Goal: Find specific page/section

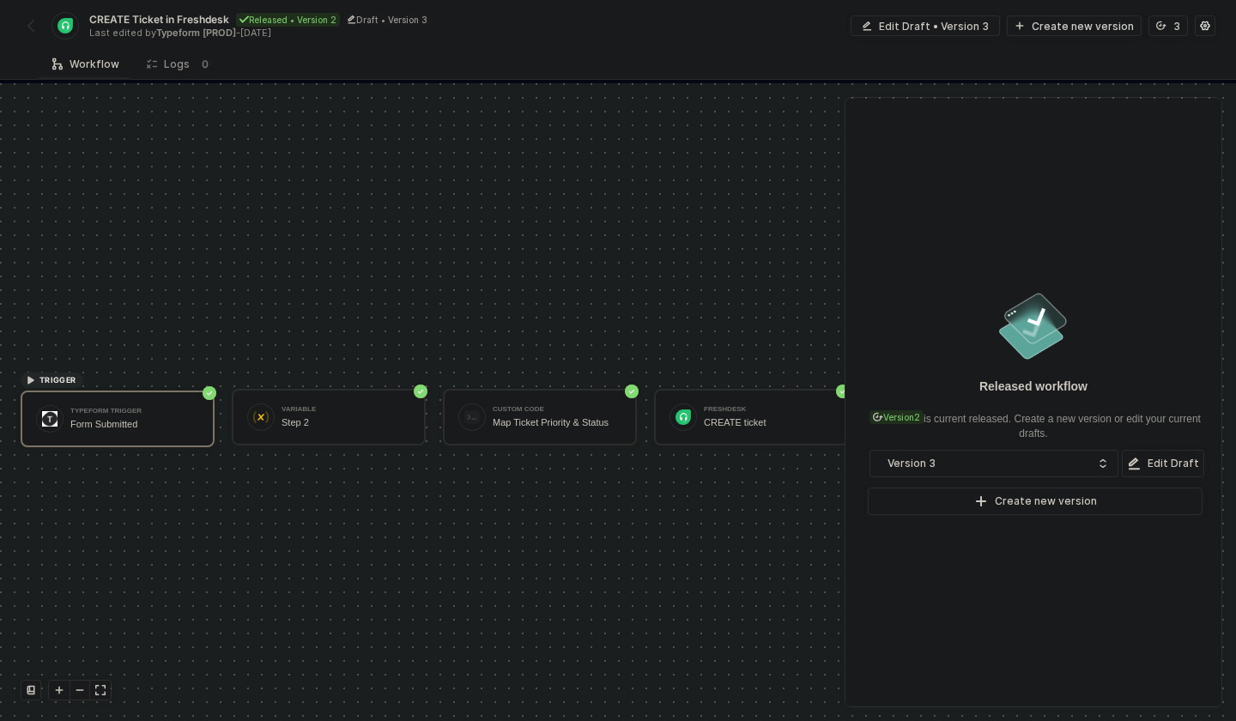
scroll to position [32, 0]
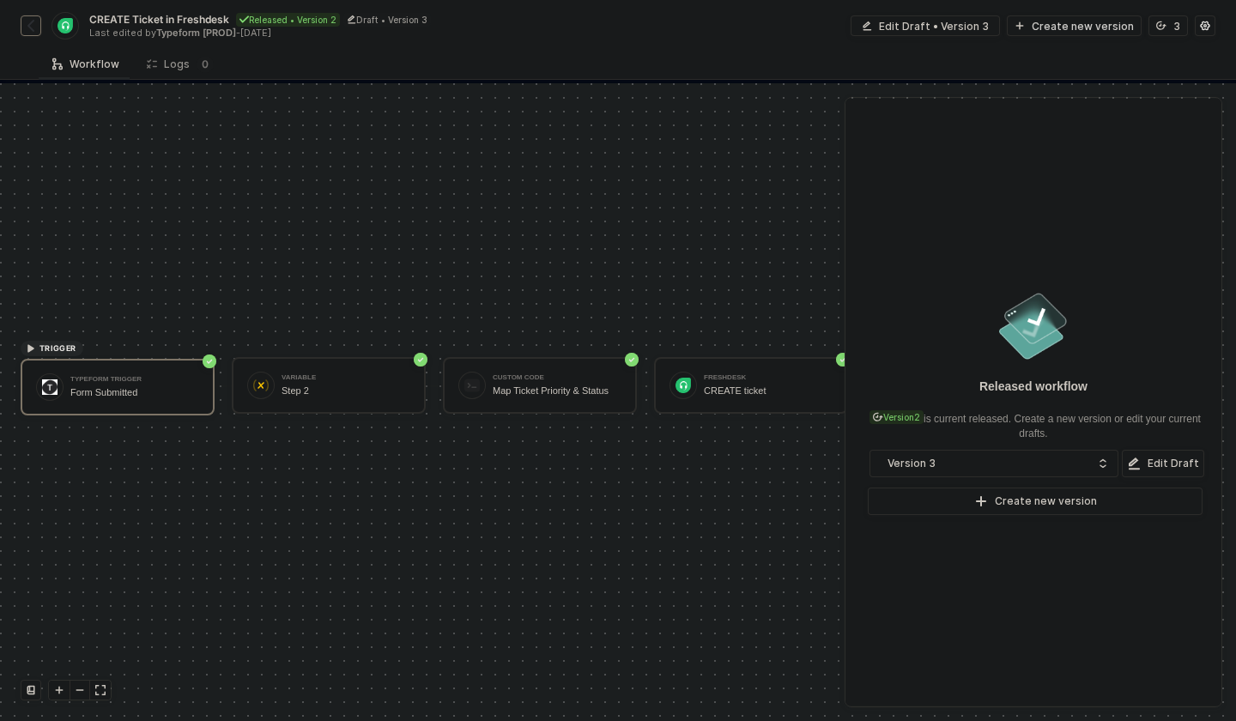
click at [25, 32] on img "button" at bounding box center [31, 26] width 14 height 14
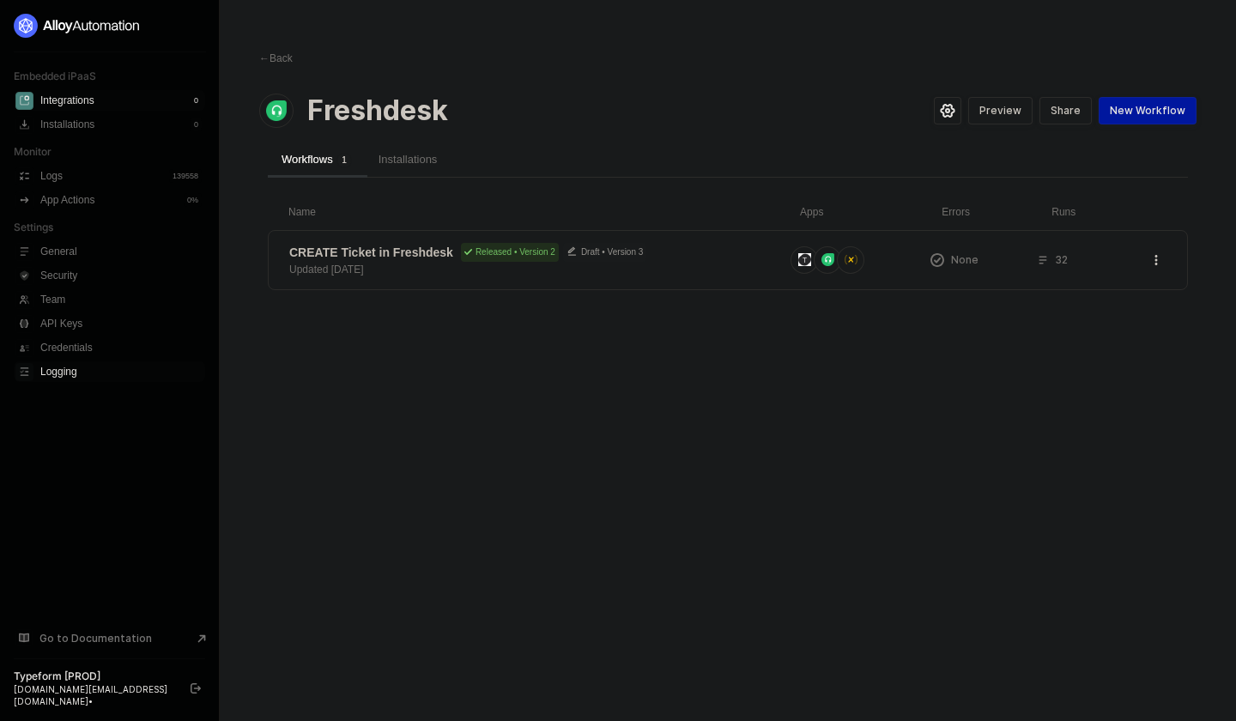
click at [57, 370] on span "Logging" at bounding box center [120, 371] width 161 height 21
